Goal: Transaction & Acquisition: Obtain resource

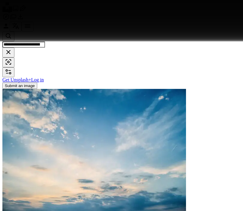
scroll to position [30359, 0]
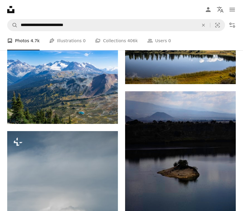
scroll to position [30359, 0]
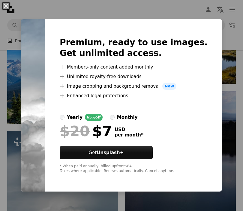
click at [45, 151] on img at bounding box center [33, 105] width 24 height 173
click at [45, 187] on img at bounding box center [33, 105] width 24 height 173
click at [45, 157] on img at bounding box center [33, 105] width 24 height 173
click at [157, 114] on div at bounding box center [134, 107] width 148 height 14
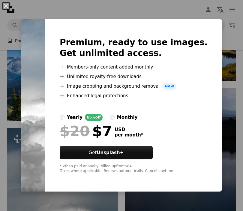
scroll to position [30362, 0]
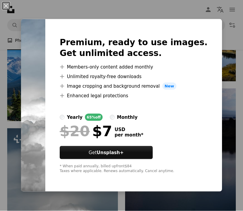
click at [57, 211] on div "An X shape Premium, ready to use images. Get unlimited access. A plus sign Memb…" at bounding box center [121, 105] width 243 height 211
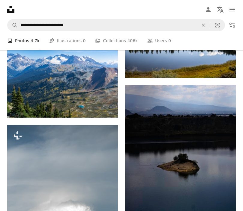
scroll to position [30366, 0]
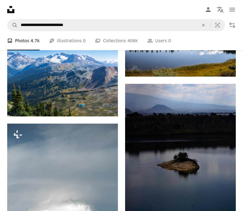
click at [84, 211] on img at bounding box center [62, 207] width 111 height 166
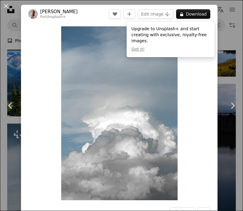
click at [199, 15] on button "A lock Download" at bounding box center [193, 14] width 34 height 10
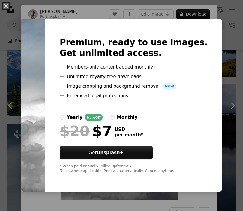
click at [174, 211] on div "An X shape Premium, ready to use images. Get unlimited access. A plus sign Memb…" at bounding box center [121, 105] width 243 height 211
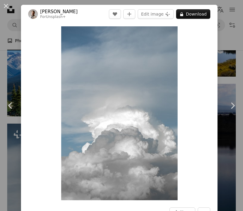
click at [210, 211] on button "More Actions" at bounding box center [204, 213] width 13 height 10
click at [171, 211] on dialog "An X shape Chevron left Chevron right Nathan Anderson For Unsplash+ A heart A p…" at bounding box center [121, 105] width 243 height 211
click at [132, 15] on icon "A plus sign" at bounding box center [129, 14] width 5 height 5
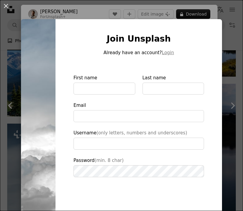
click at [225, 211] on div "An X shape Join Unsplash Already have an account? Login First name Last name Em…" at bounding box center [121, 105] width 243 height 211
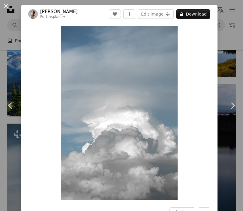
click at [13, 111] on icon "Chevron left" at bounding box center [11, 106] width 10 height 10
click at [97, 25] on div "Zoom in" at bounding box center [119, 113] width 196 height 180
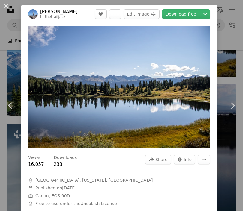
click at [121, 56] on img "Zoom in on this image" at bounding box center [119, 86] width 182 height 121
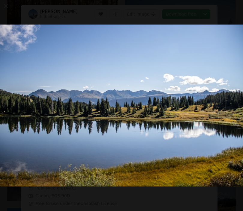
scroll to position [30200, 0]
